Goal: Navigation & Orientation: Find specific page/section

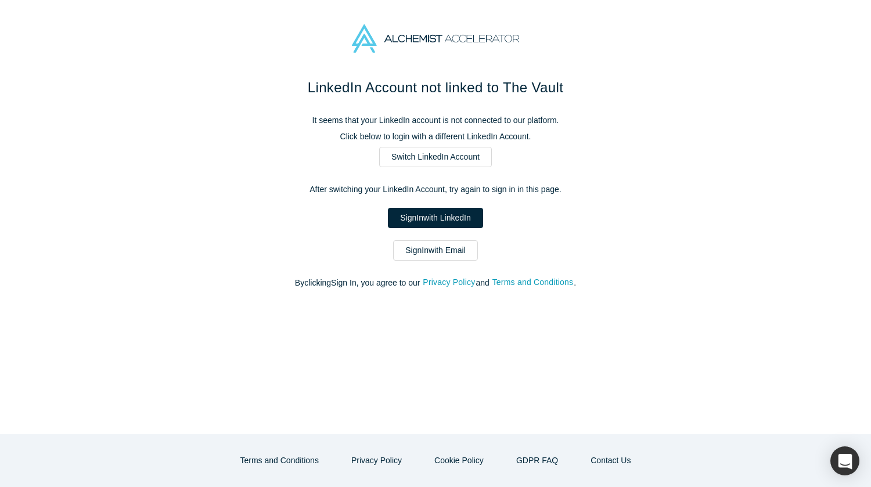
click at [423, 219] on link "Sign In with LinkedIn" at bounding box center [435, 218] width 95 height 20
